Goal: Task Accomplishment & Management: Manage account settings

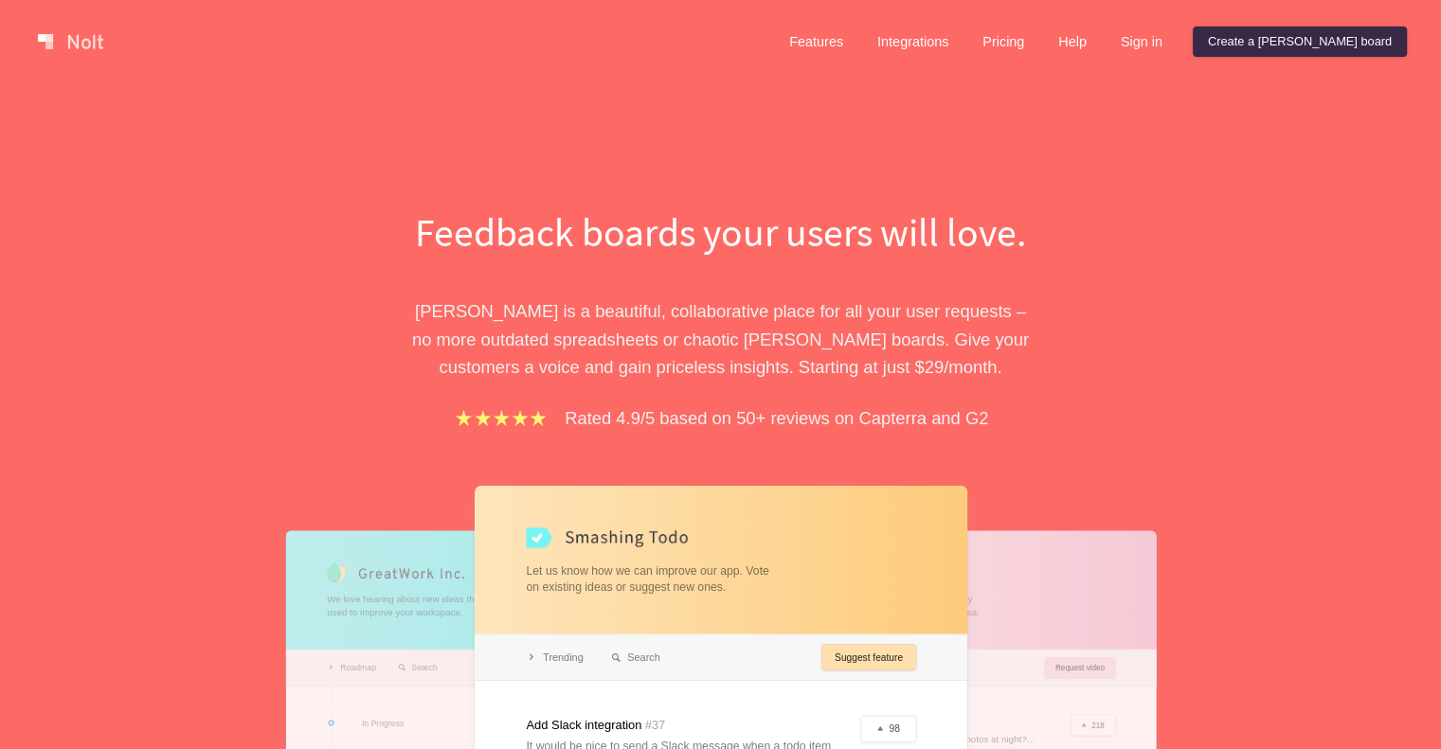
click at [1068, 100] on div "Feedback boards your users will love. [PERSON_NAME] is a beautiful, collaborati…" at bounding box center [720, 584] width 1441 height 1002
click at [1178, 41] on link "Sign in" at bounding box center [1142, 42] width 72 height 30
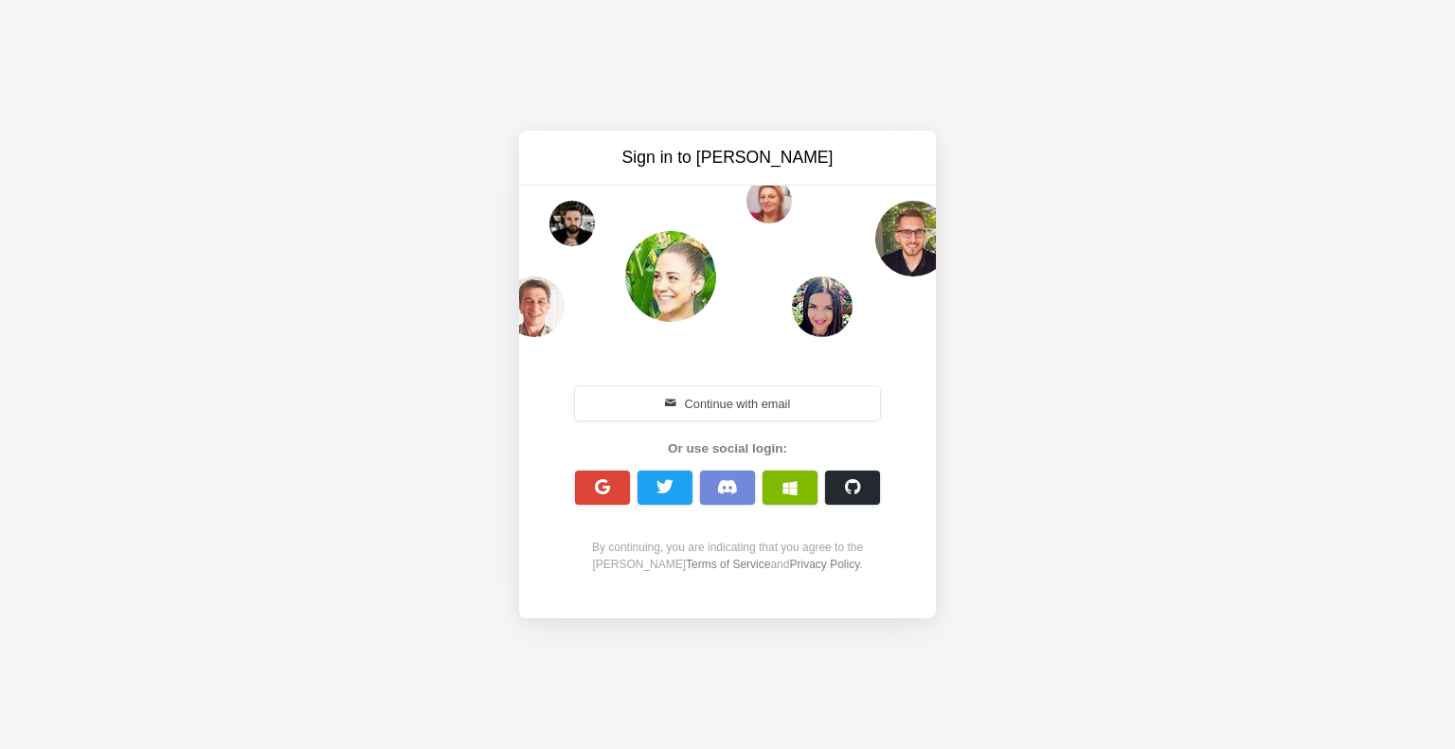
click at [1205, 41] on div "Sign in to [PERSON_NAME] Continue with email Or use social login: By continuing…" at bounding box center [727, 374] width 1455 height 749
click at [599, 480] on span "button" at bounding box center [603, 487] width 18 height 18
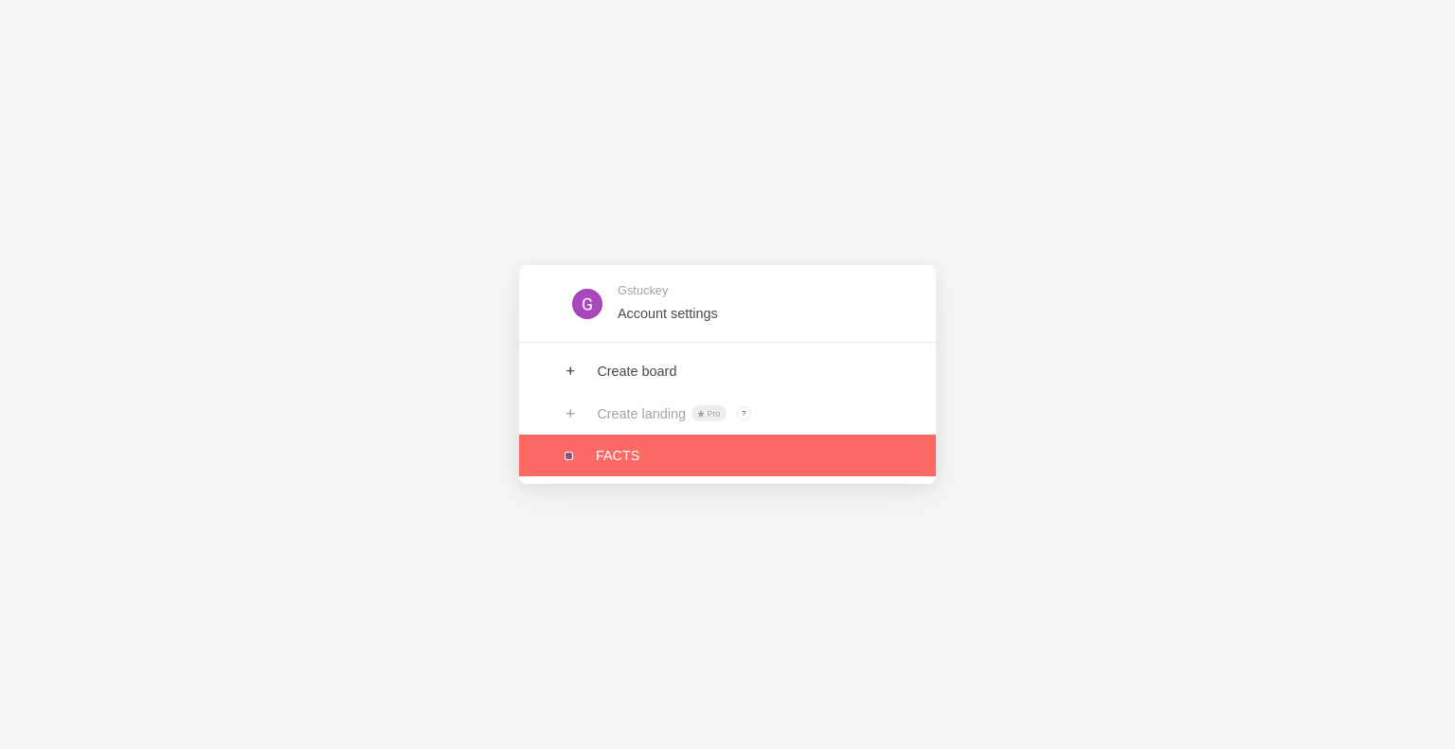
click at [625, 457] on link at bounding box center [727, 456] width 417 height 42
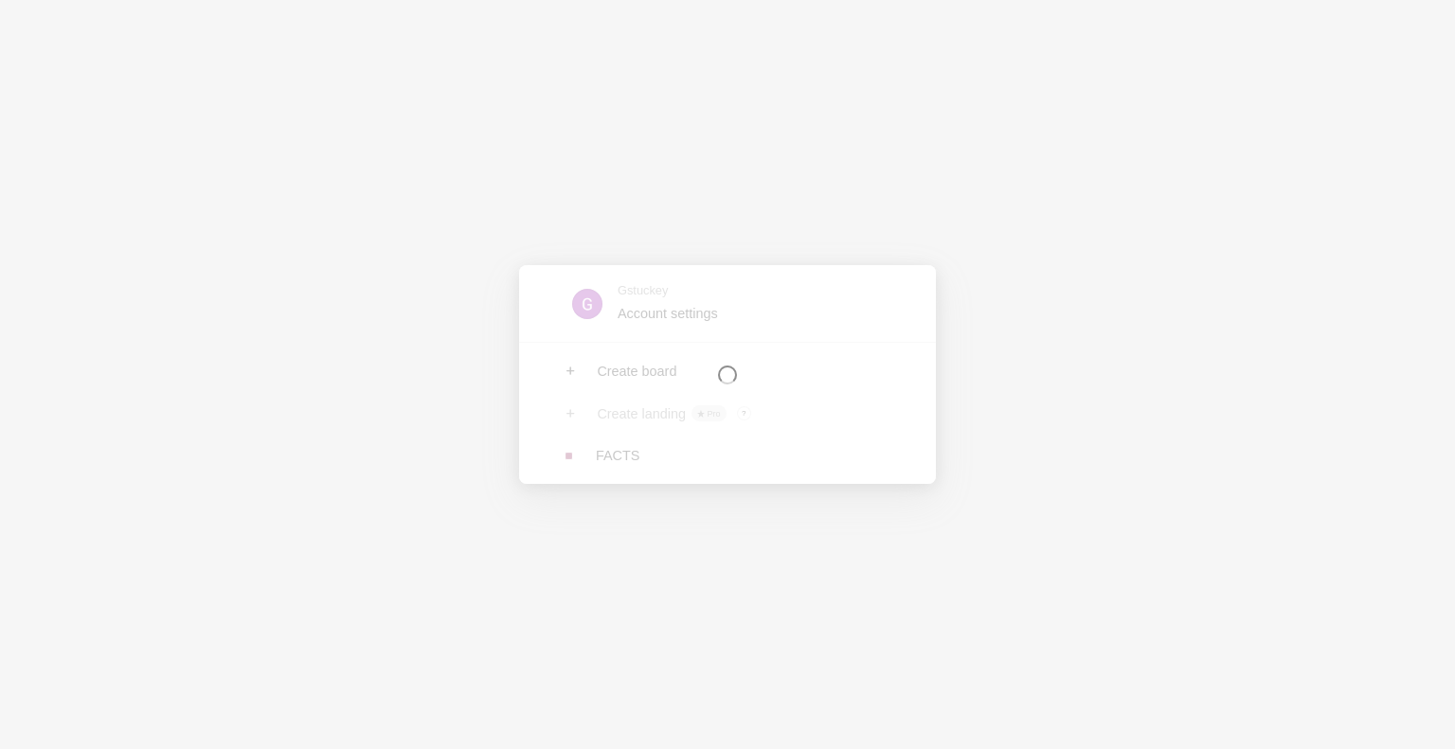
click at [625, 457] on div at bounding box center [727, 374] width 417 height 219
